Goal: Task Accomplishment & Management: Complete application form

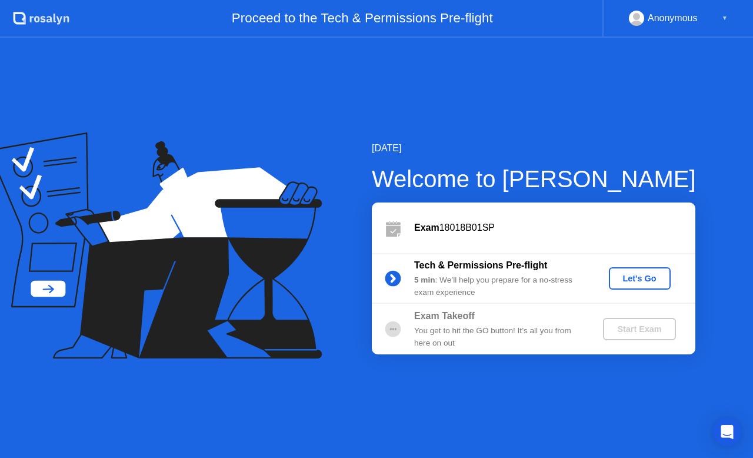
click at [684, 16] on div "Anonymous" at bounding box center [673, 18] width 50 height 15
click at [717, 18] on div "Anonymous ▼" at bounding box center [678, 18] width 99 height 15
click at [721, 19] on div "Anonymous ▼" at bounding box center [678, 18] width 99 height 15
click at [632, 285] on button "Let's Go" at bounding box center [640, 278] width 62 height 22
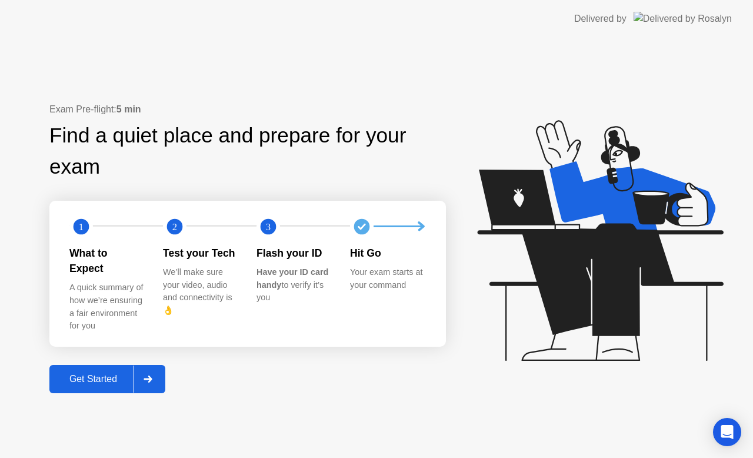
click at [149, 367] on div at bounding box center [148, 378] width 28 height 27
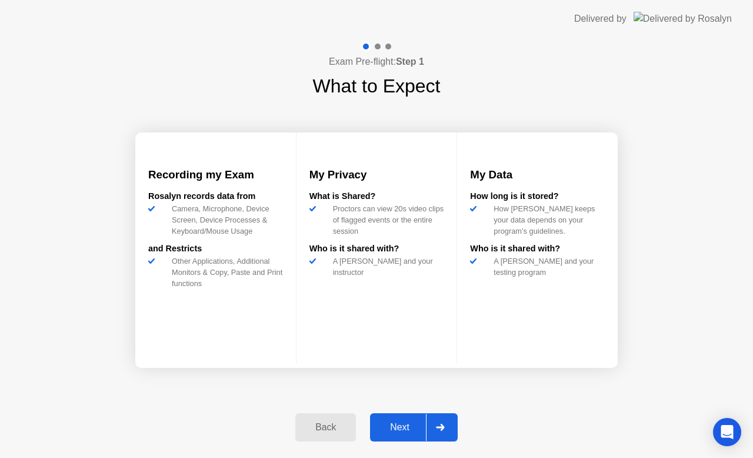
click at [406, 425] on div "Next" at bounding box center [400, 427] width 52 height 11
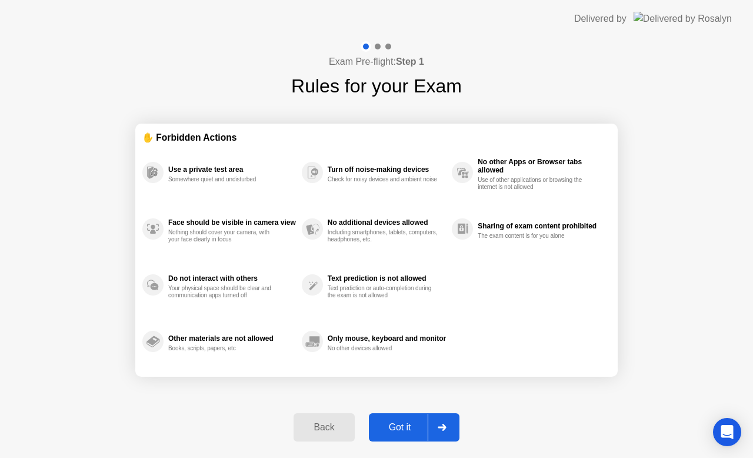
click at [399, 426] on div "Got it" at bounding box center [399, 427] width 55 height 11
select select "**********"
select select "*******"
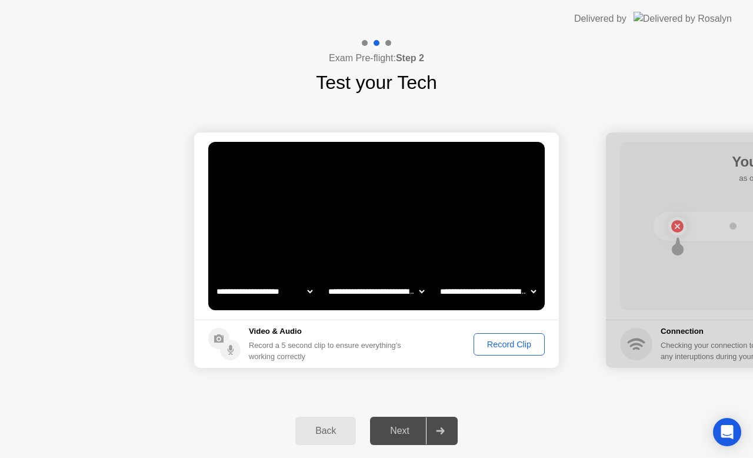
click at [518, 345] on div "Record Clip" at bounding box center [509, 343] width 63 height 9
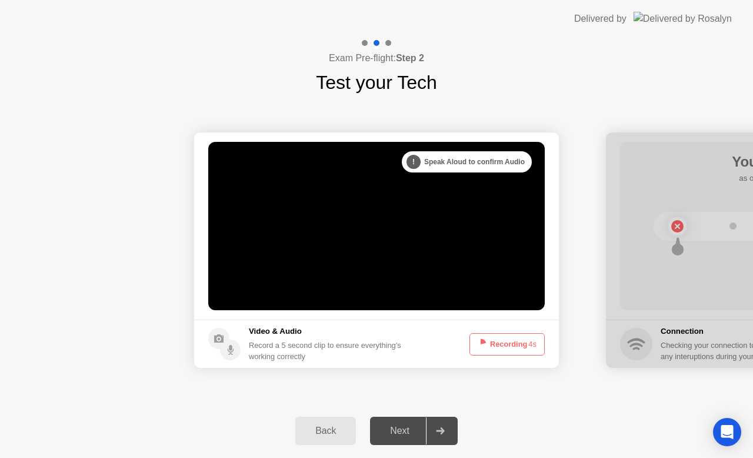
click at [518, 345] on button "Recording 4s" at bounding box center [507, 344] width 75 height 22
click at [514, 350] on button "Recording 3s" at bounding box center [507, 344] width 75 height 22
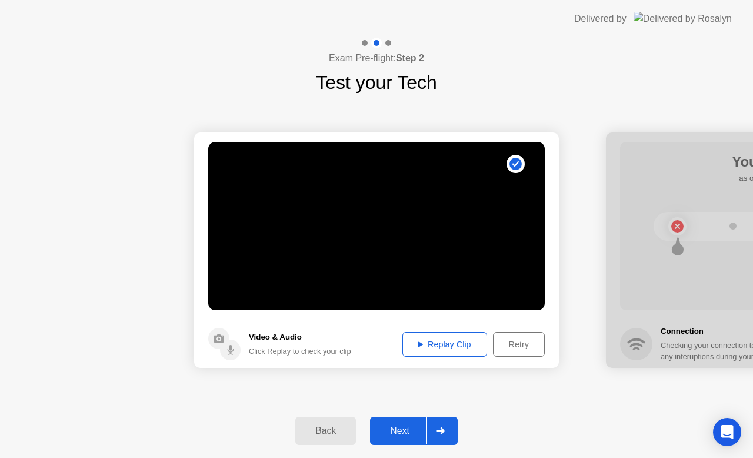
click at [453, 440] on div at bounding box center [440, 430] width 28 height 27
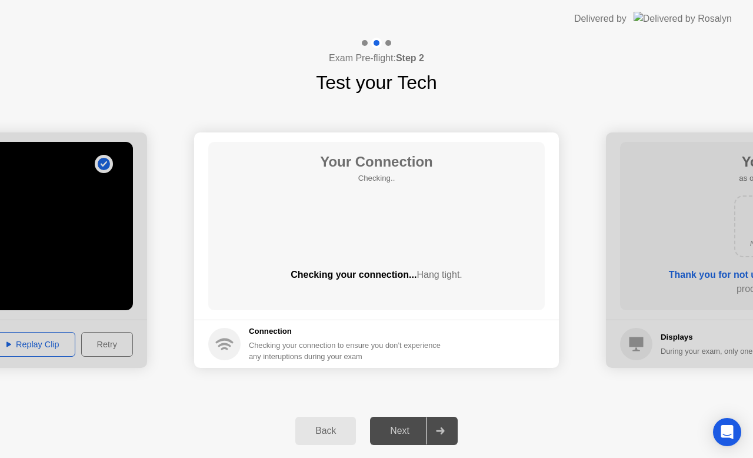
drag, startPoint x: 298, startPoint y: 271, endPoint x: 356, endPoint y: 268, distance: 58.3
click at [356, 268] on div "Checking your connection... Hang tight." at bounding box center [376, 275] width 337 height 14
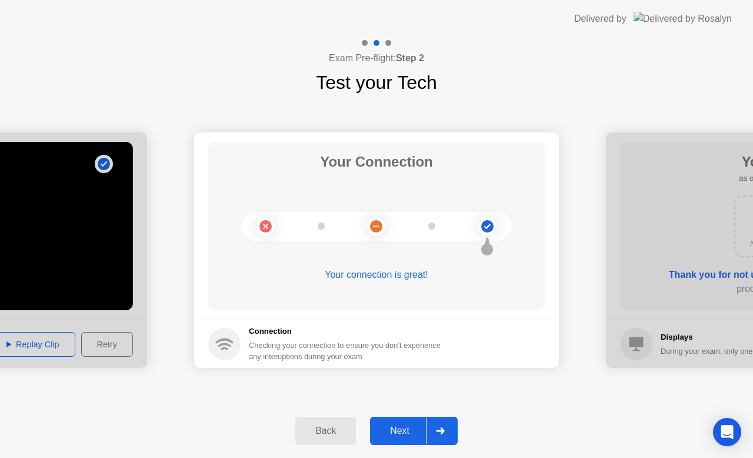
click at [436, 431] on div at bounding box center [440, 430] width 28 height 27
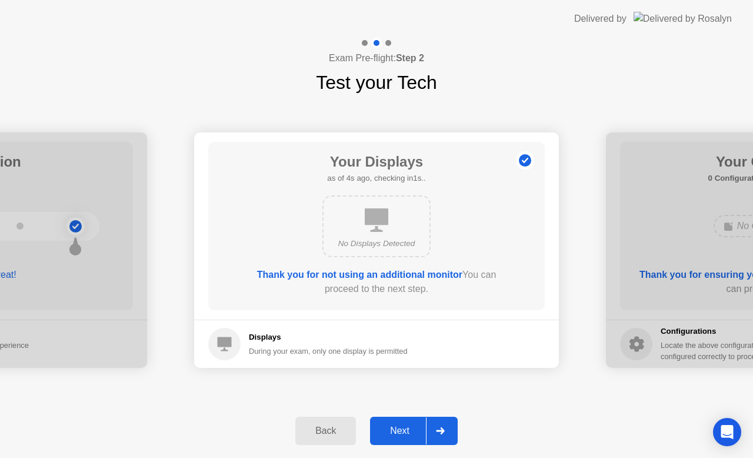
click at [454, 435] on div at bounding box center [440, 430] width 28 height 27
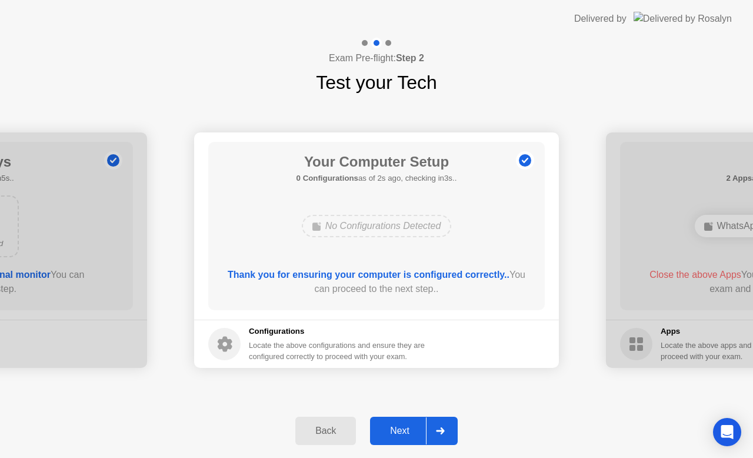
click at [445, 420] on div at bounding box center [440, 430] width 28 height 27
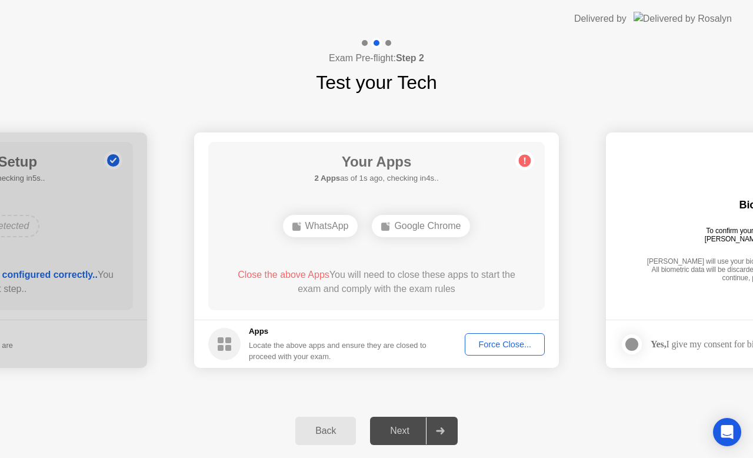
click at [524, 345] on div "Force Close..." at bounding box center [505, 343] width 72 height 9
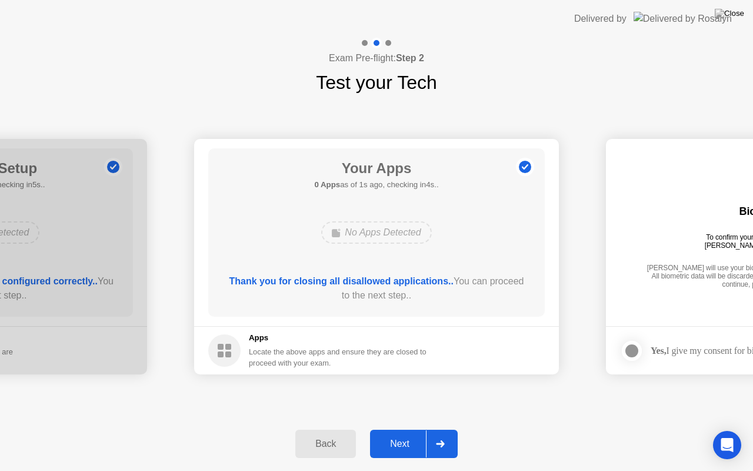
click at [448, 434] on div at bounding box center [440, 443] width 28 height 27
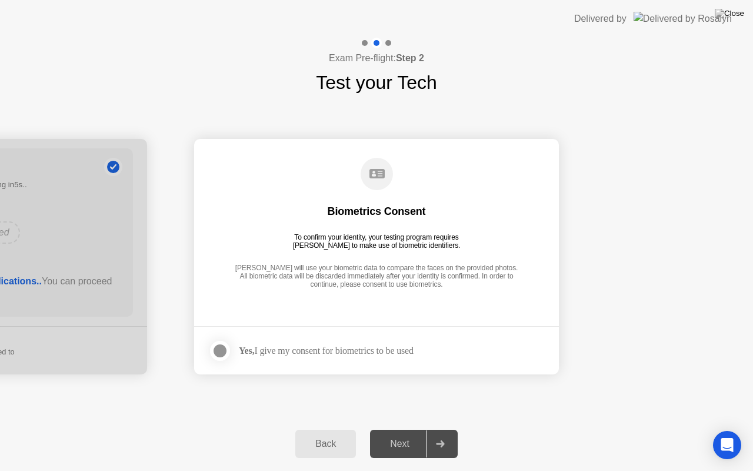
click at [379, 172] on icon at bounding box center [376, 173] width 15 height 9
click at [227, 344] on div at bounding box center [220, 351] width 14 height 14
click at [444, 437] on div at bounding box center [440, 443] width 28 height 27
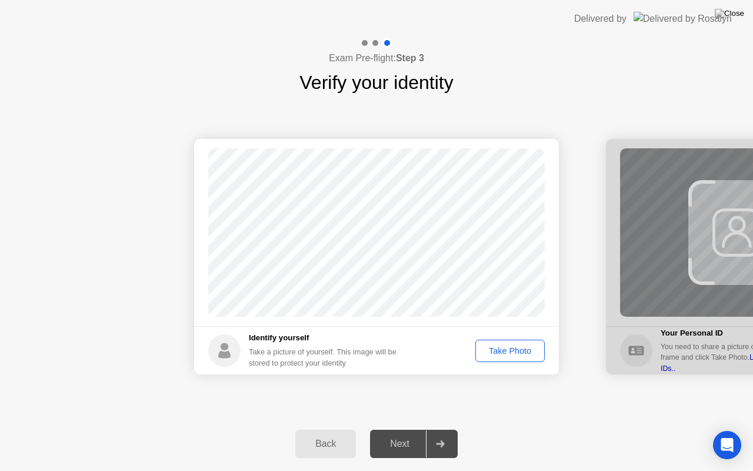
click at [500, 348] on div "Take Photo" at bounding box center [510, 350] width 61 height 9
click at [451, 435] on div at bounding box center [440, 443] width 28 height 27
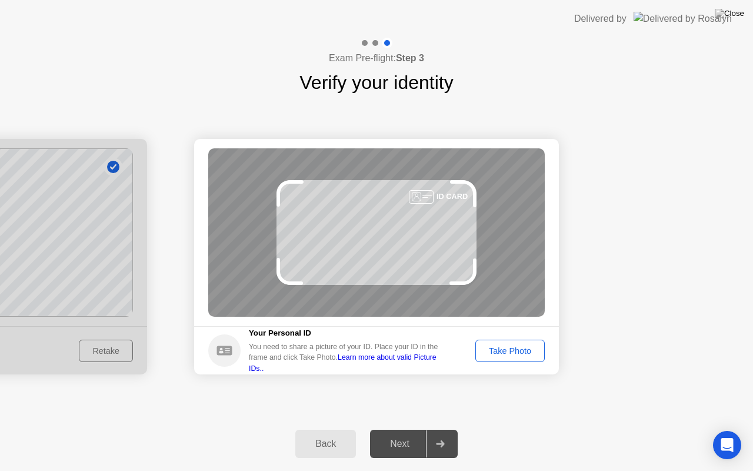
click at [500, 351] on div "Take Photo" at bounding box center [510, 350] width 61 height 9
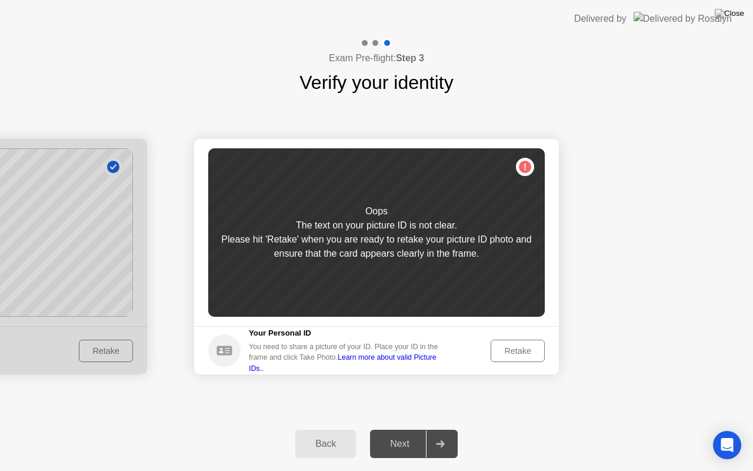
click at [504, 347] on div "Retake" at bounding box center [518, 350] width 46 height 9
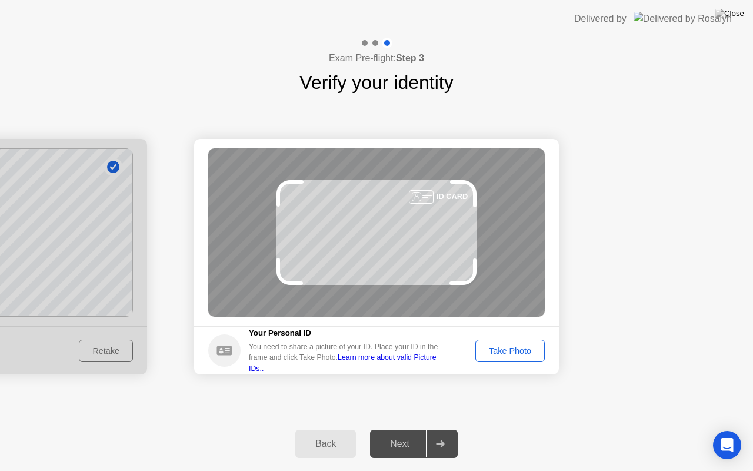
click at [524, 355] on div "Take Photo" at bounding box center [510, 350] width 61 height 9
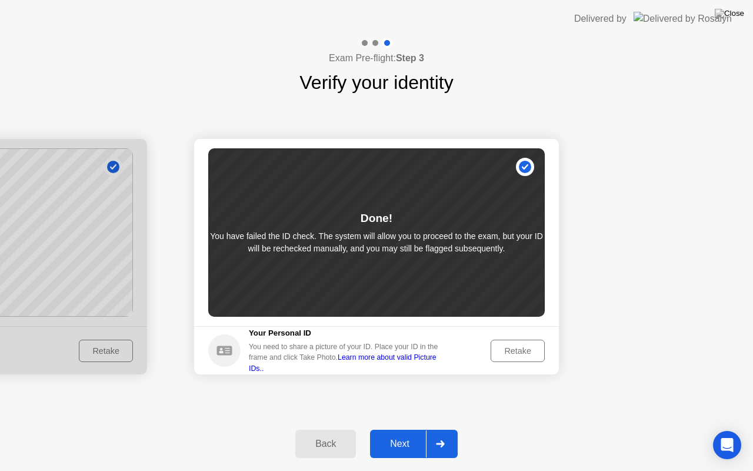
click at [432, 442] on div at bounding box center [440, 443] width 28 height 27
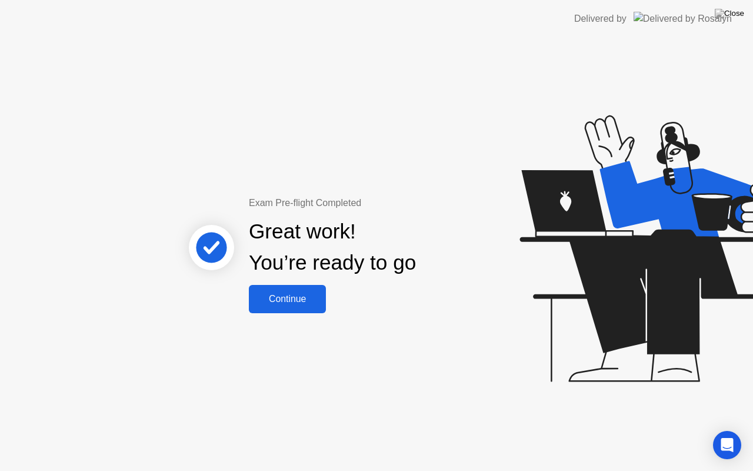
click at [308, 300] on div "Continue" at bounding box center [287, 299] width 70 height 11
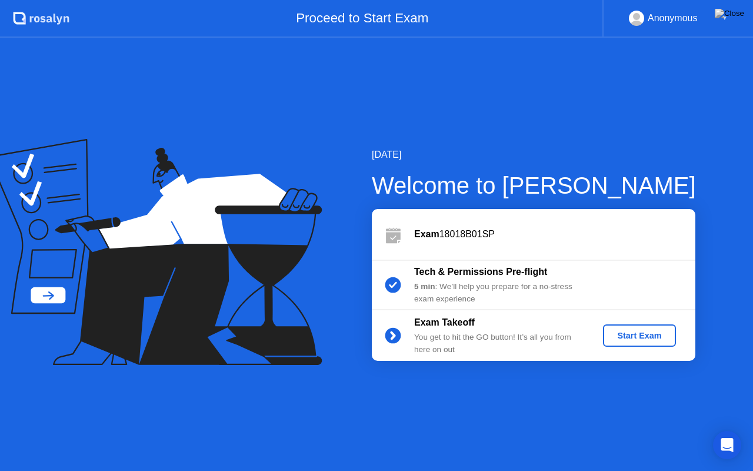
click at [628, 332] on div "Start Exam" at bounding box center [639, 335] width 63 height 9
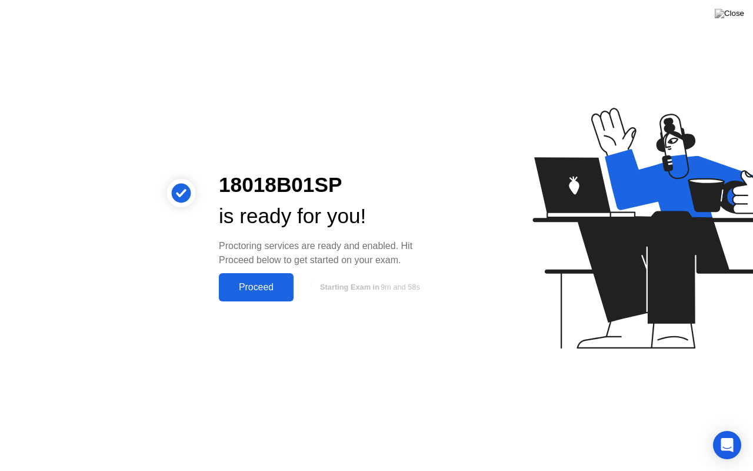
click at [276, 292] on div "Proceed" at bounding box center [256, 287] width 68 height 11
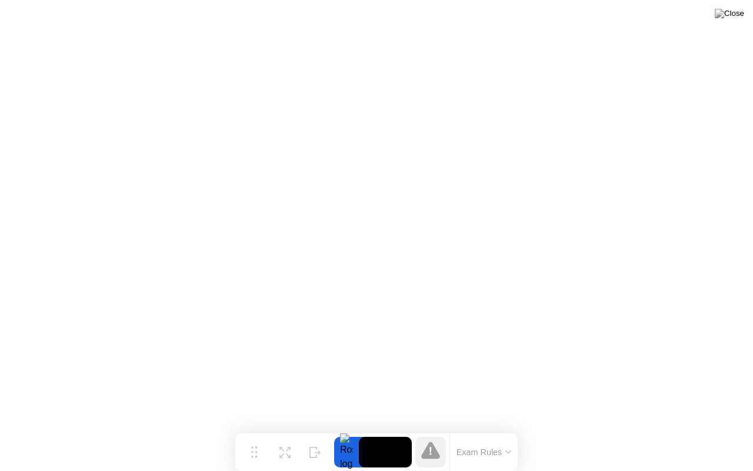
click at [501, 441] on div "Exam Rules" at bounding box center [484, 452] width 68 height 38
click at [500, 448] on button "Exam Rules" at bounding box center [484, 452] width 62 height 11
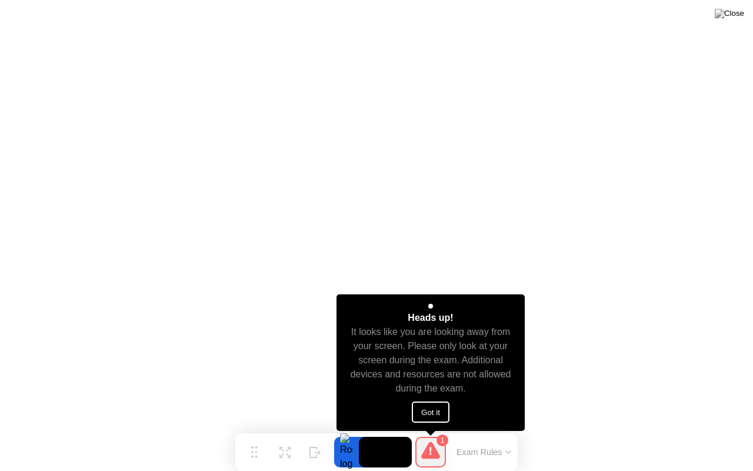
click at [432, 401] on div "Heads up! It looks like you are looking away from your screen. Please only look…" at bounding box center [431, 362] width 189 height 137
click at [433, 402] on button "Got it" at bounding box center [431, 411] width 38 height 21
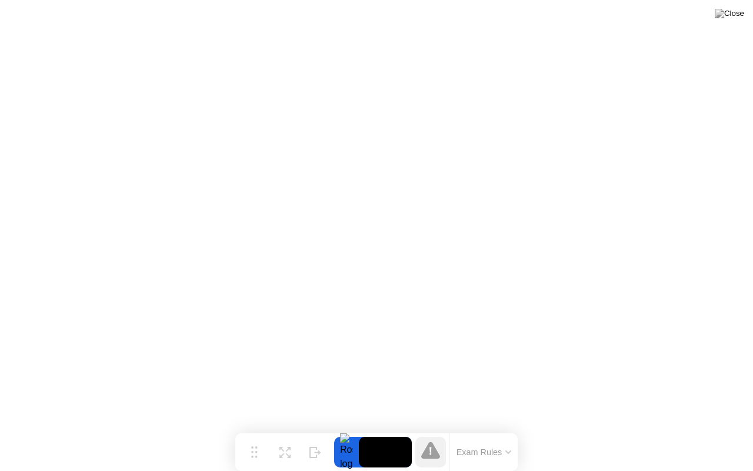
click at [510, 450] on icon at bounding box center [508, 452] width 6 height 4
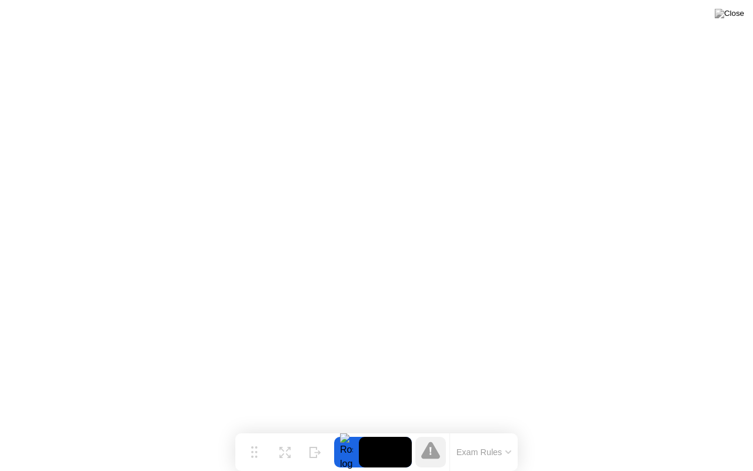
click at [500, 455] on button "Exam Rules" at bounding box center [484, 452] width 62 height 11
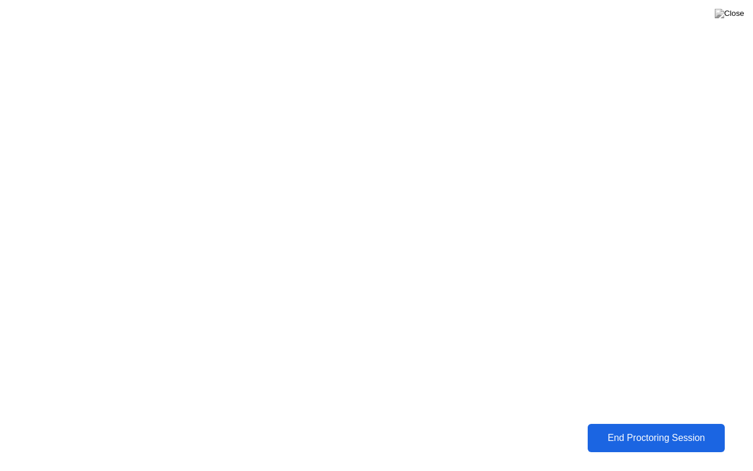
click at [587, 451] on button "End Proctoring Session" at bounding box center [656, 438] width 138 height 28
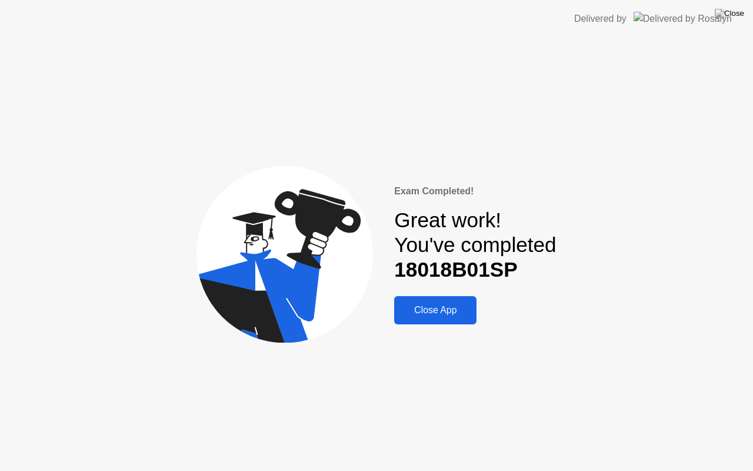
drag, startPoint x: 415, startPoint y: 233, endPoint x: 487, endPoint y: 230, distance: 71.8
click at [487, 230] on div "Great work! You've completed 18018B01SP" at bounding box center [475, 245] width 162 height 75
click at [446, 306] on div "Close App" at bounding box center [435, 310] width 75 height 11
